Goal: Information Seeking & Learning: Compare options

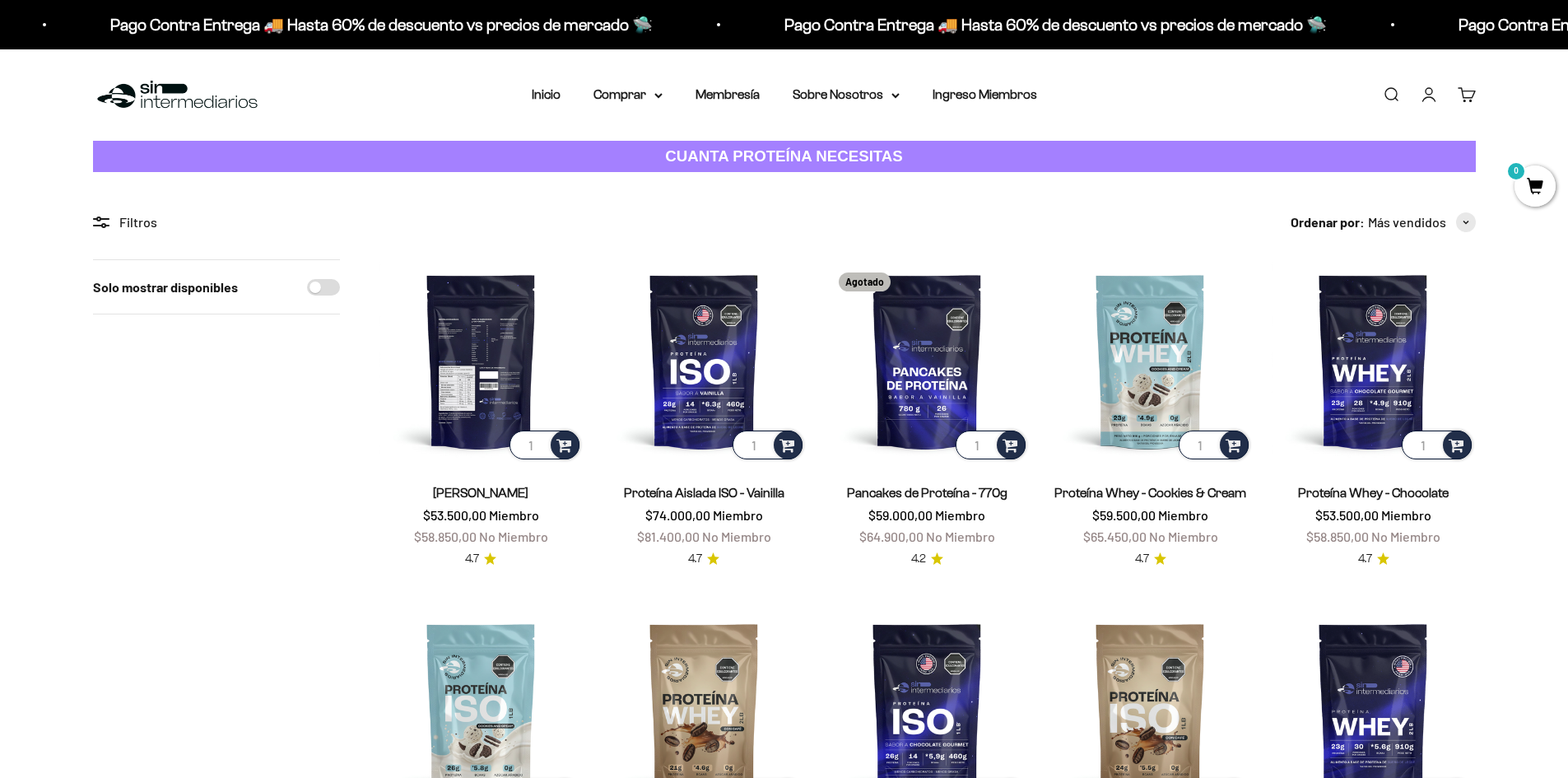
click at [478, 375] on img at bounding box center [481, 361] width 203 height 203
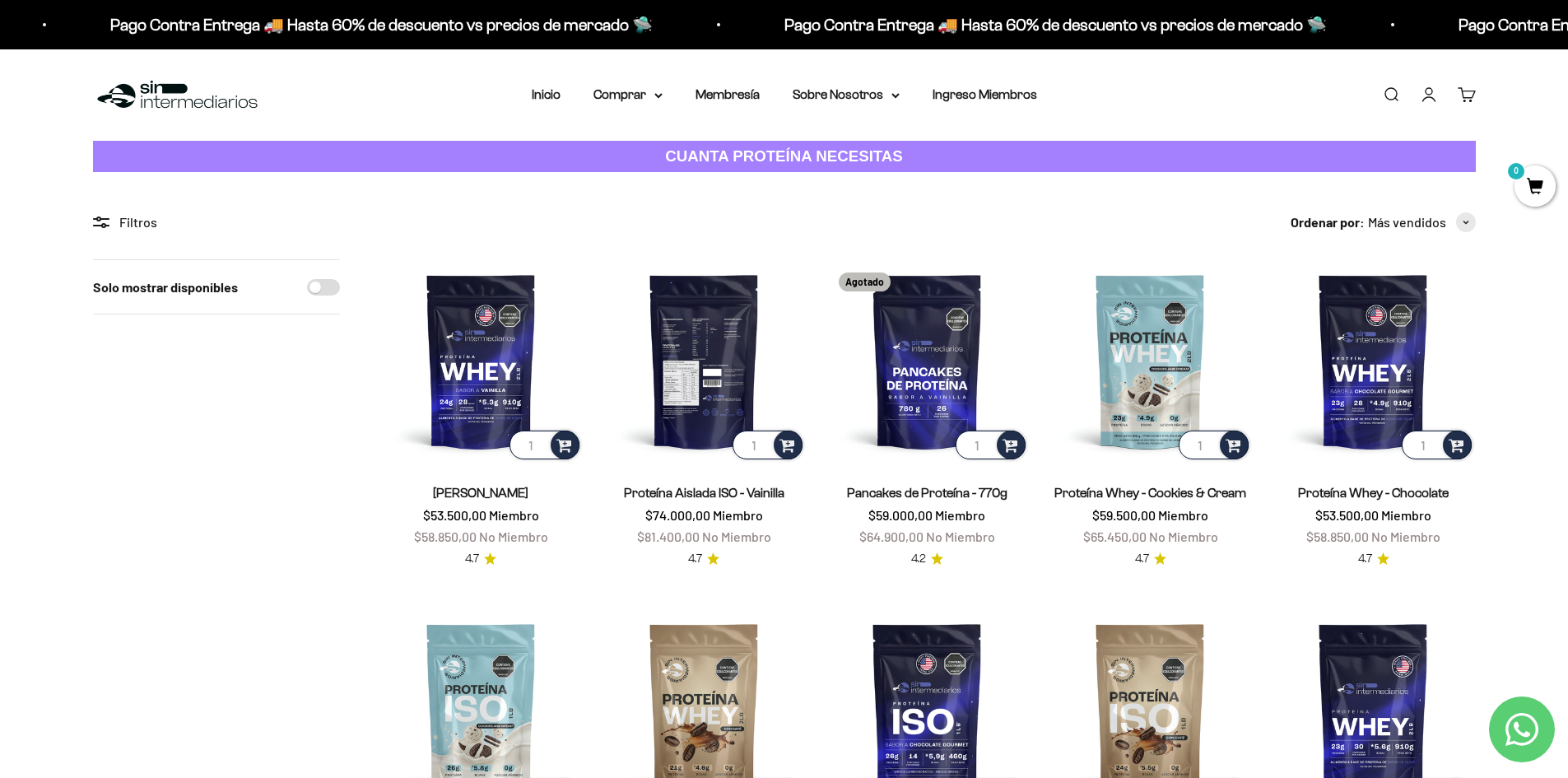
click at [686, 372] on img at bounding box center [704, 361] width 203 height 203
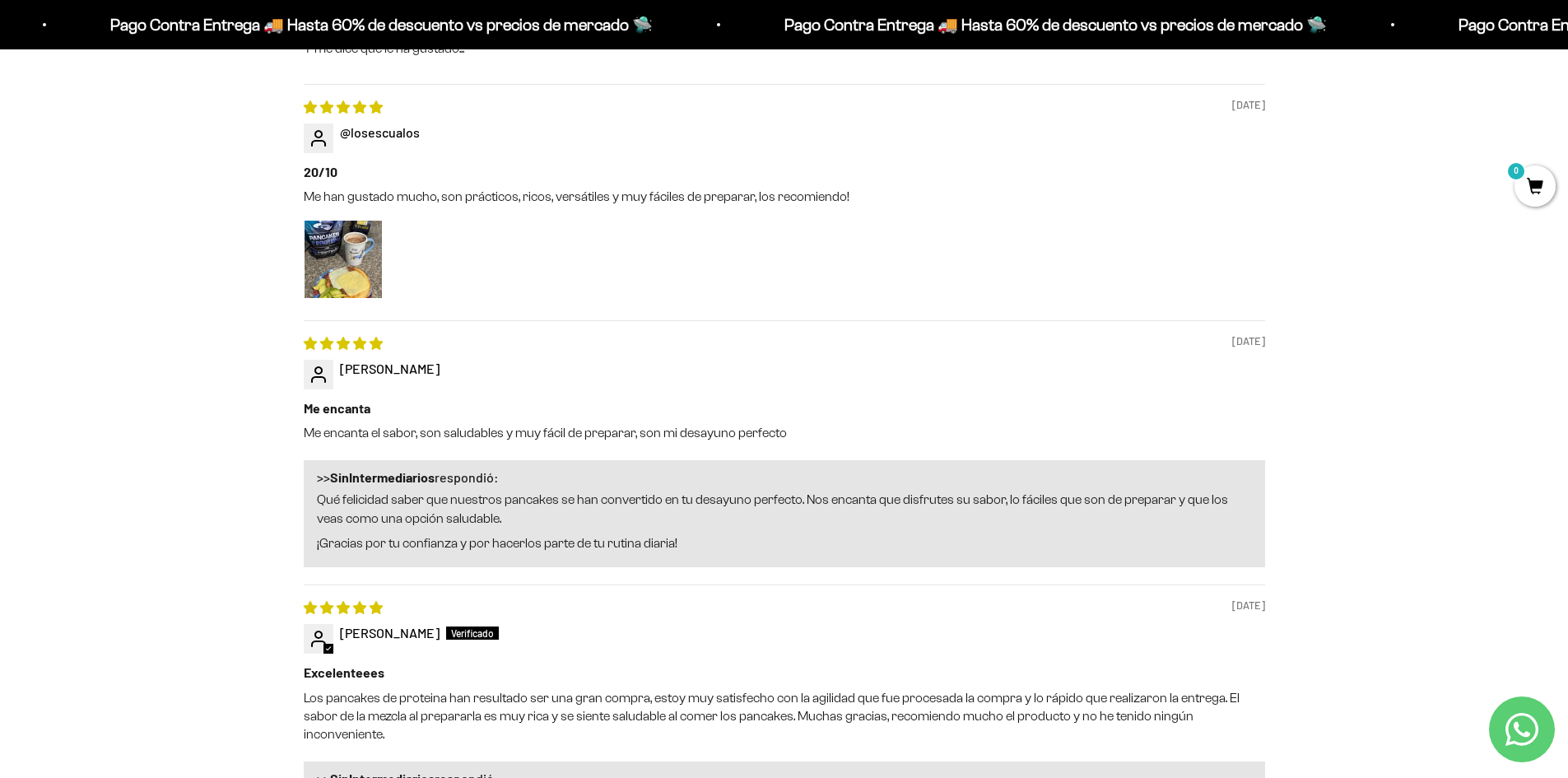
scroll to position [2057, 0]
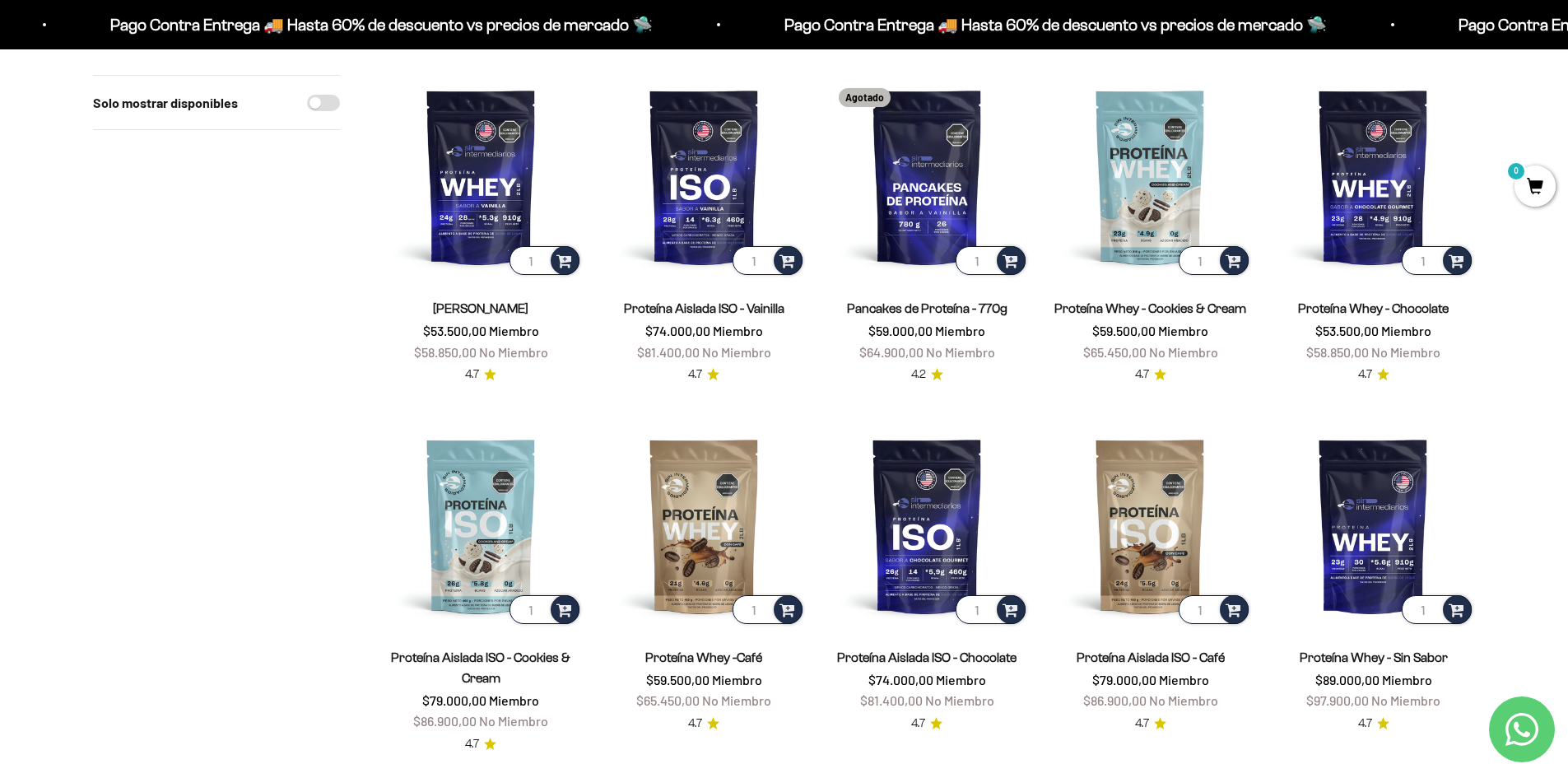
scroll to position [83, 0]
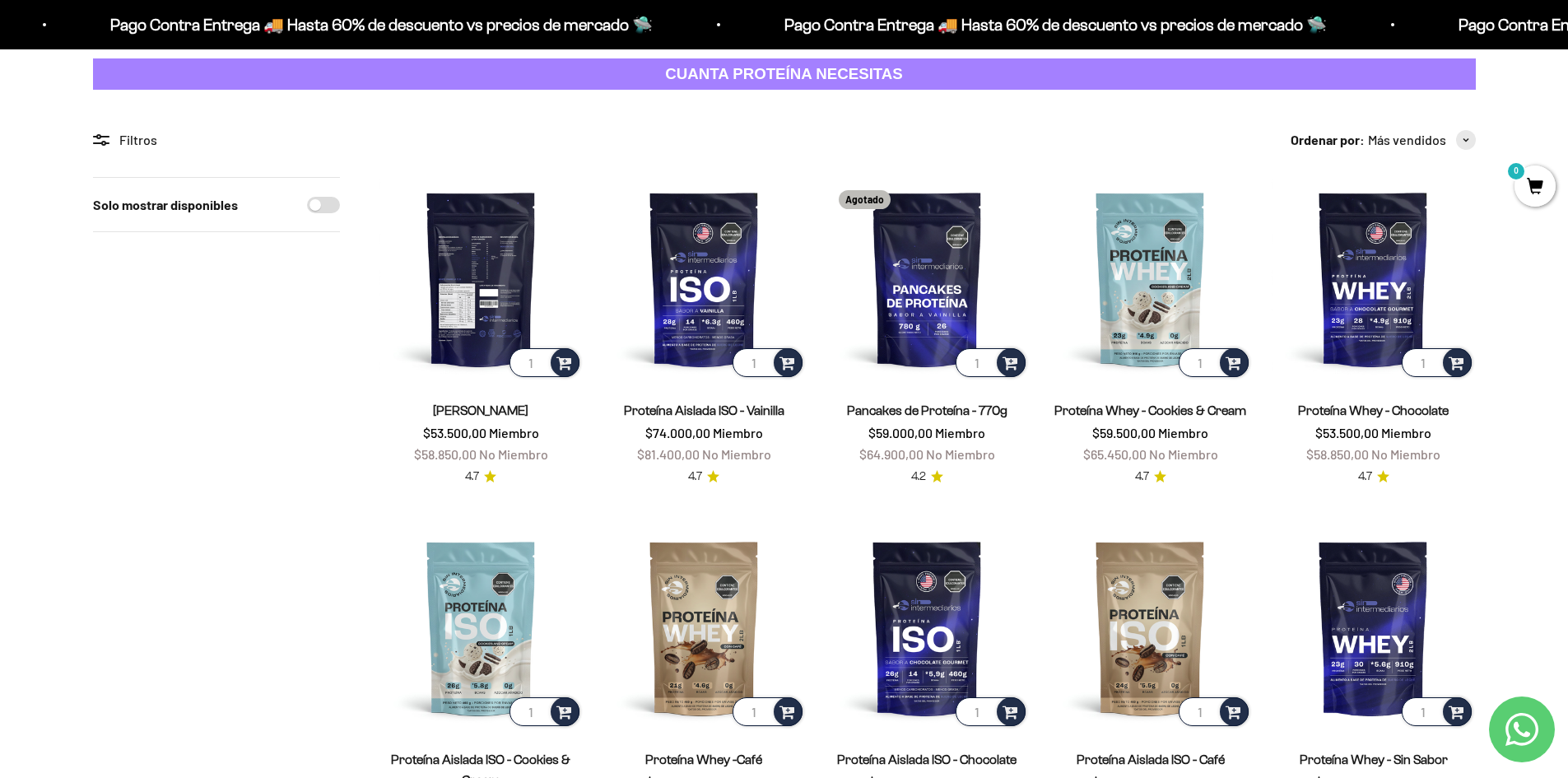
click at [464, 314] on img at bounding box center [481, 278] width 203 height 203
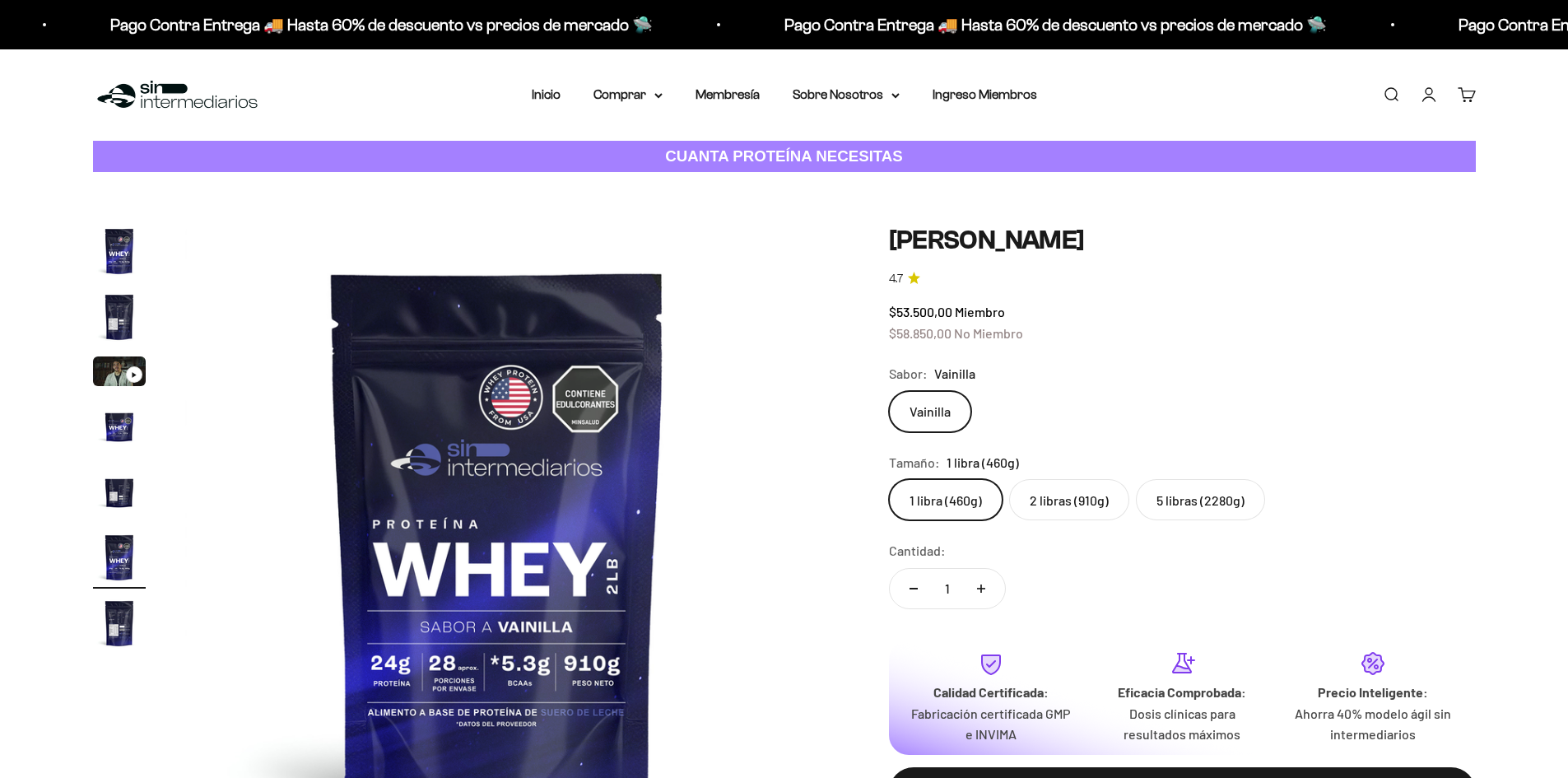
click at [1073, 496] on label "2 libras (910g)" at bounding box center [1069, 499] width 120 height 41
click at [889, 479] on input "2 libras (910g)" at bounding box center [888, 478] width 1 height 1
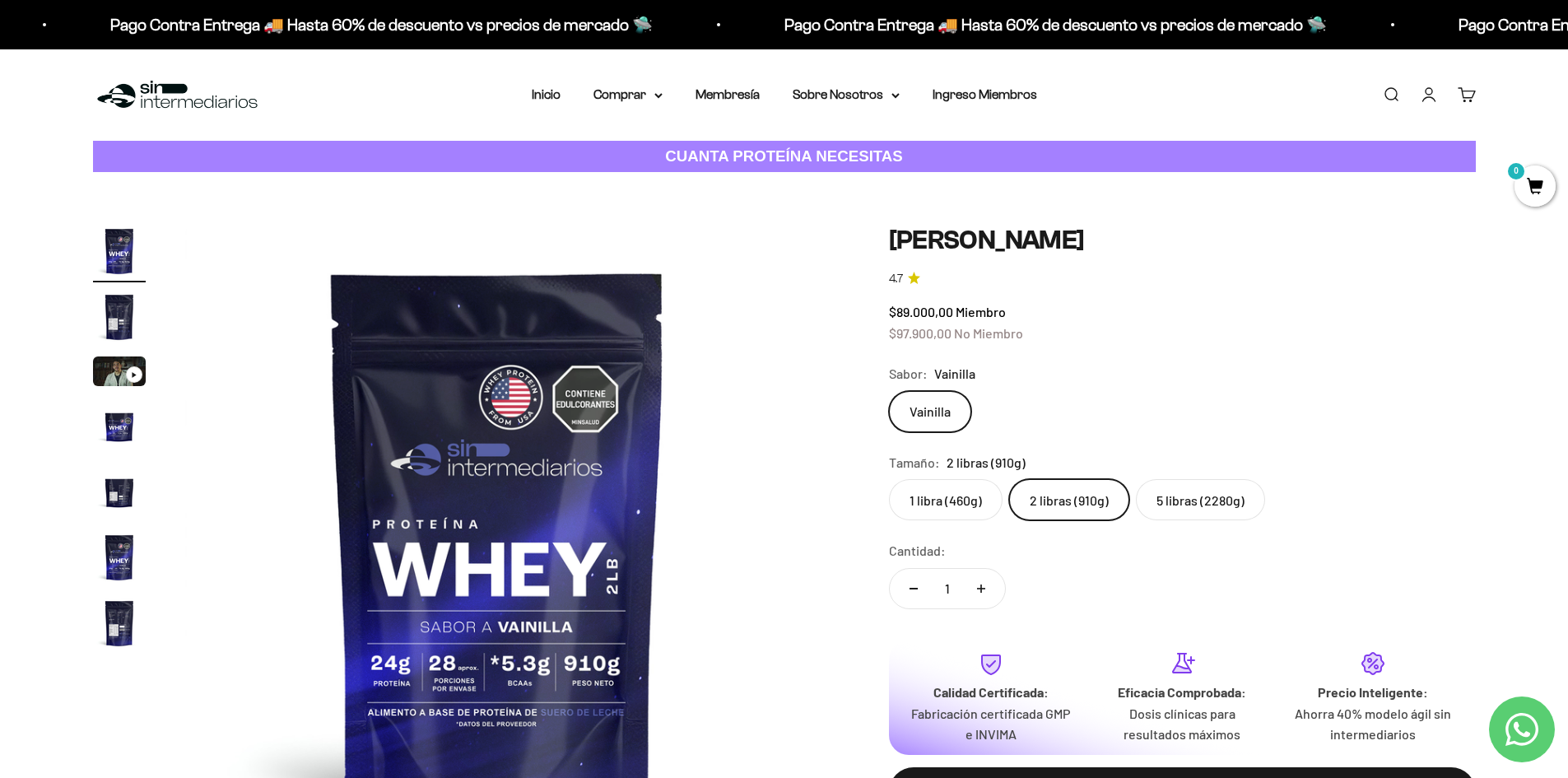
click at [1170, 495] on label "5 libras (2280g)" at bounding box center [1200, 499] width 129 height 41
click at [889, 479] on input "5 libras (2280g)" at bounding box center [888, 478] width 1 height 1
